Goal: Find specific page/section

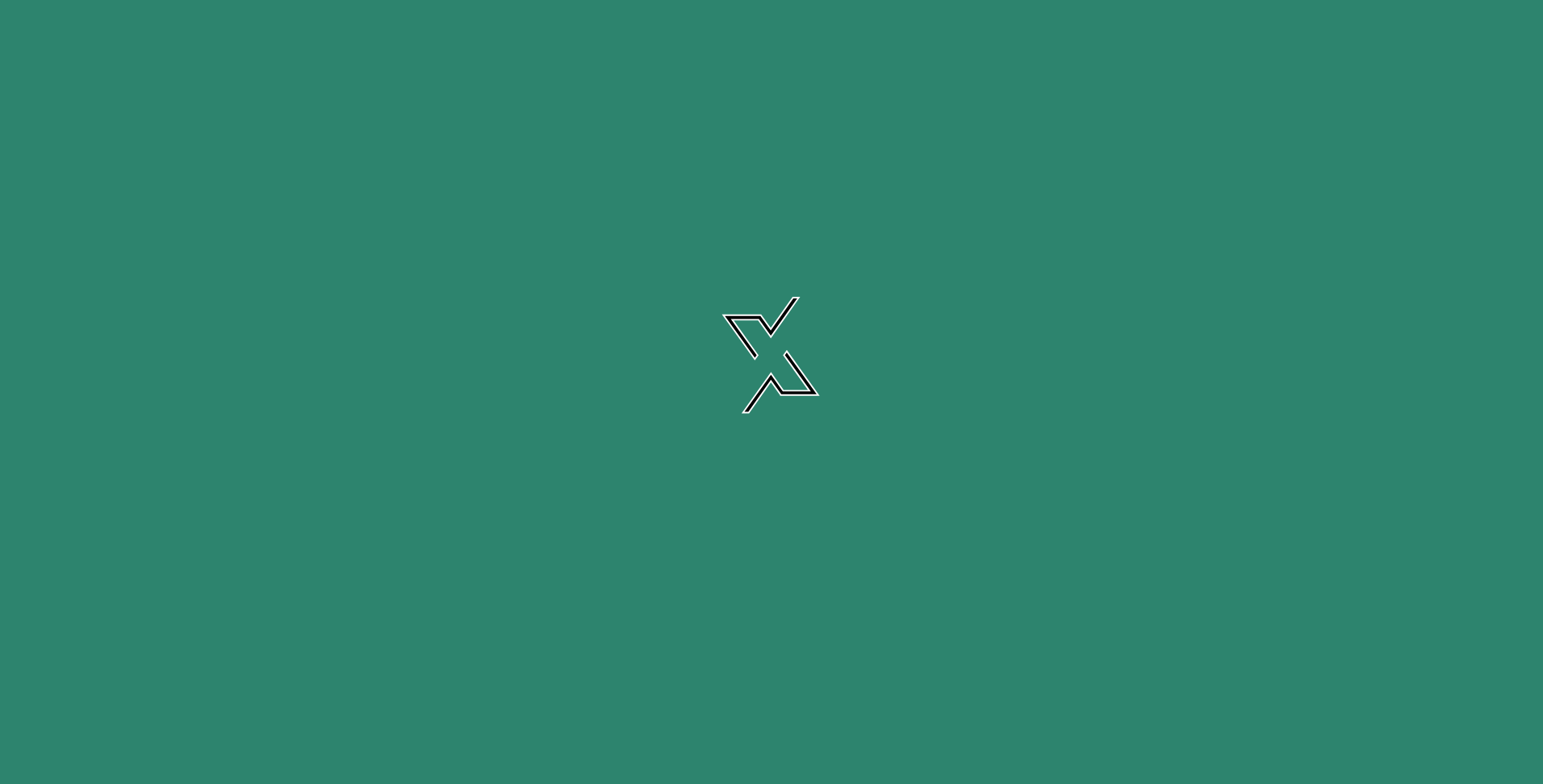
click at [817, 373] on icon at bounding box center [771, 378] width 645 height 456
